Goal: Book appointment/travel/reservation

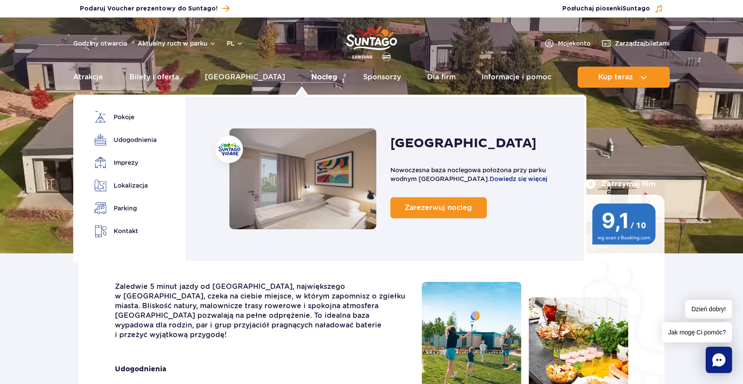
click at [311, 74] on link "Nocleg" at bounding box center [324, 77] width 26 height 21
